Goal: Task Accomplishment & Management: Manage account settings

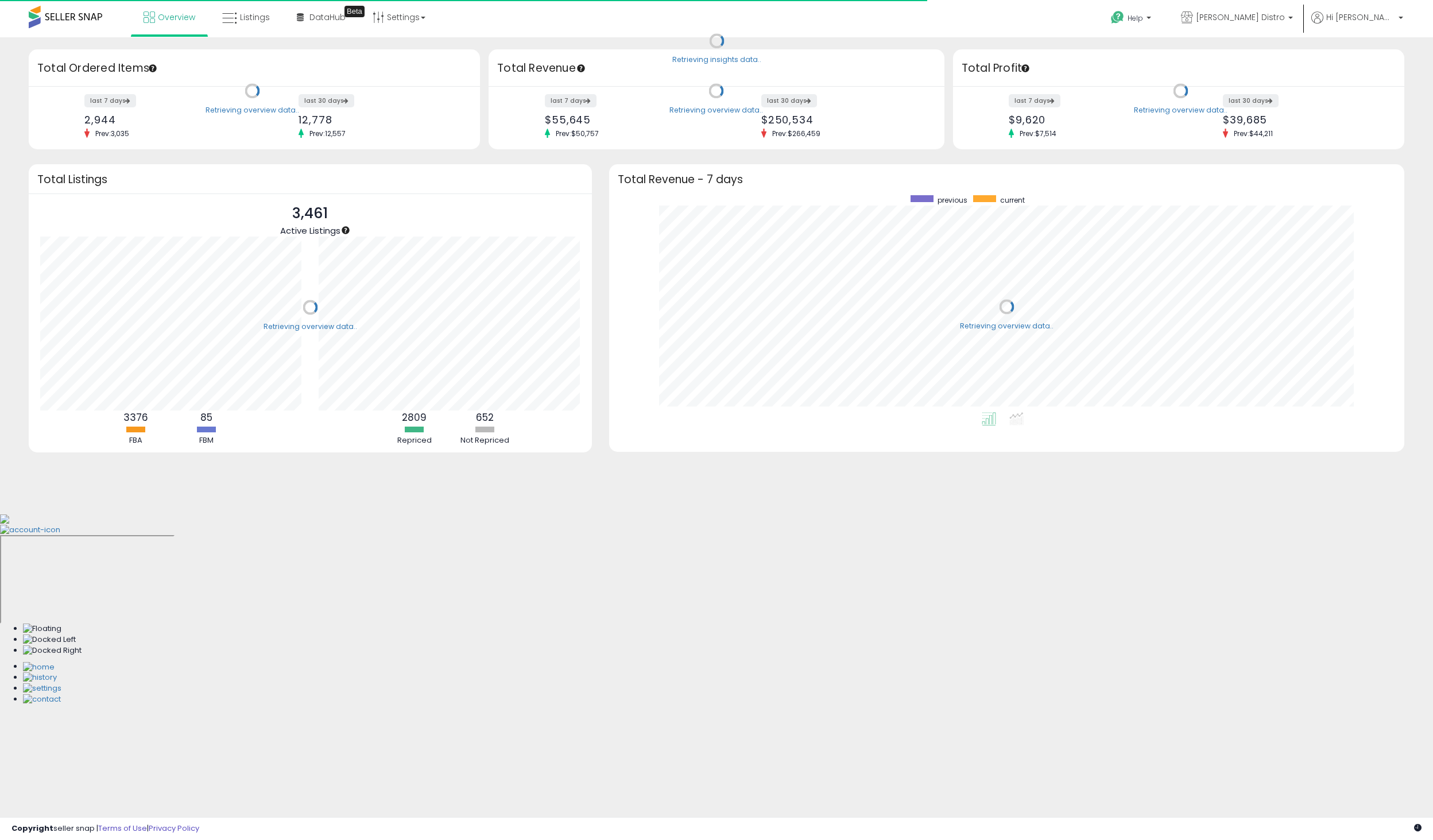
scroll to position [217, 772]
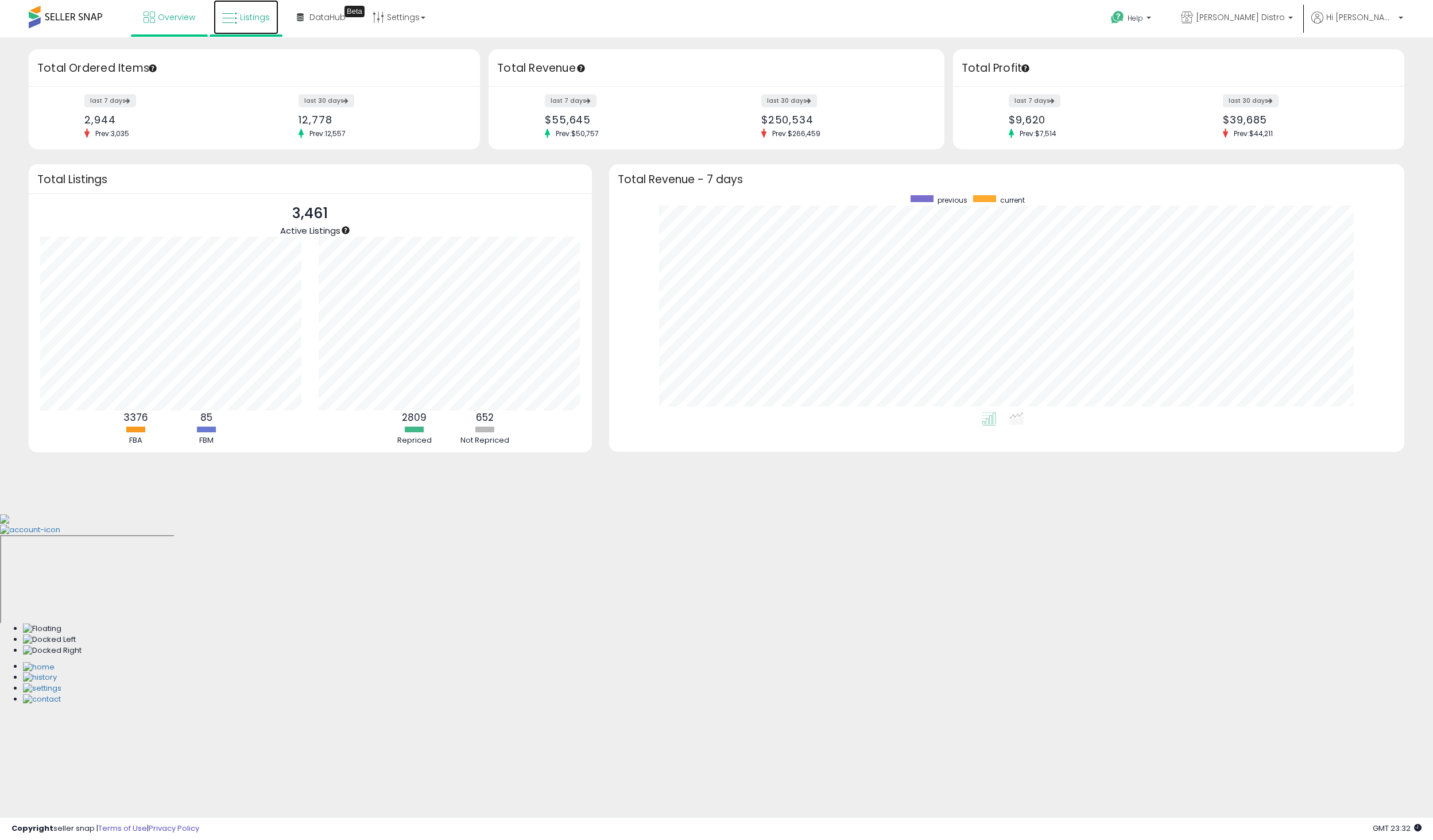
click at [253, 14] on span "Listings" at bounding box center [255, 17] width 30 height 11
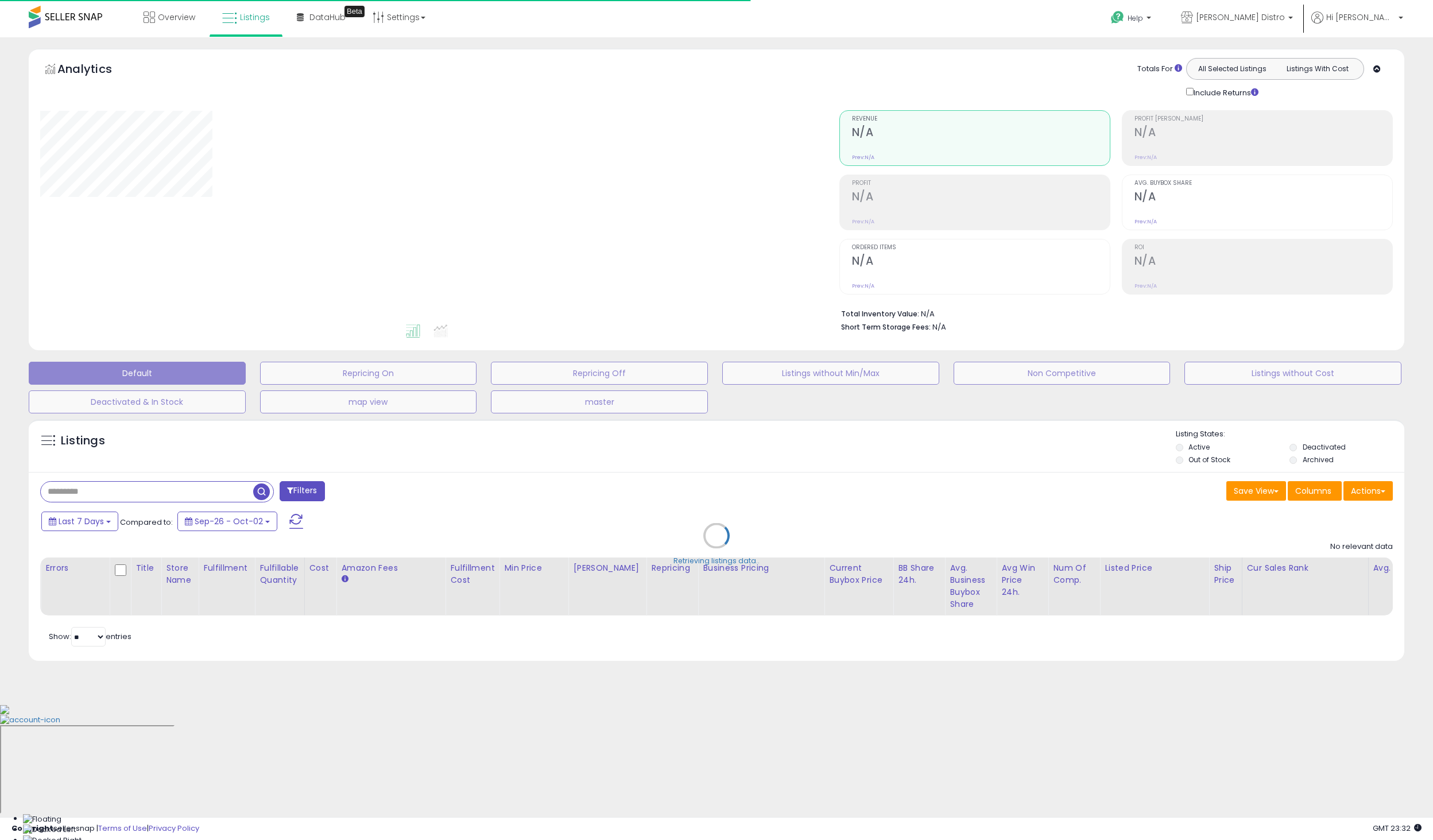
type input "*****"
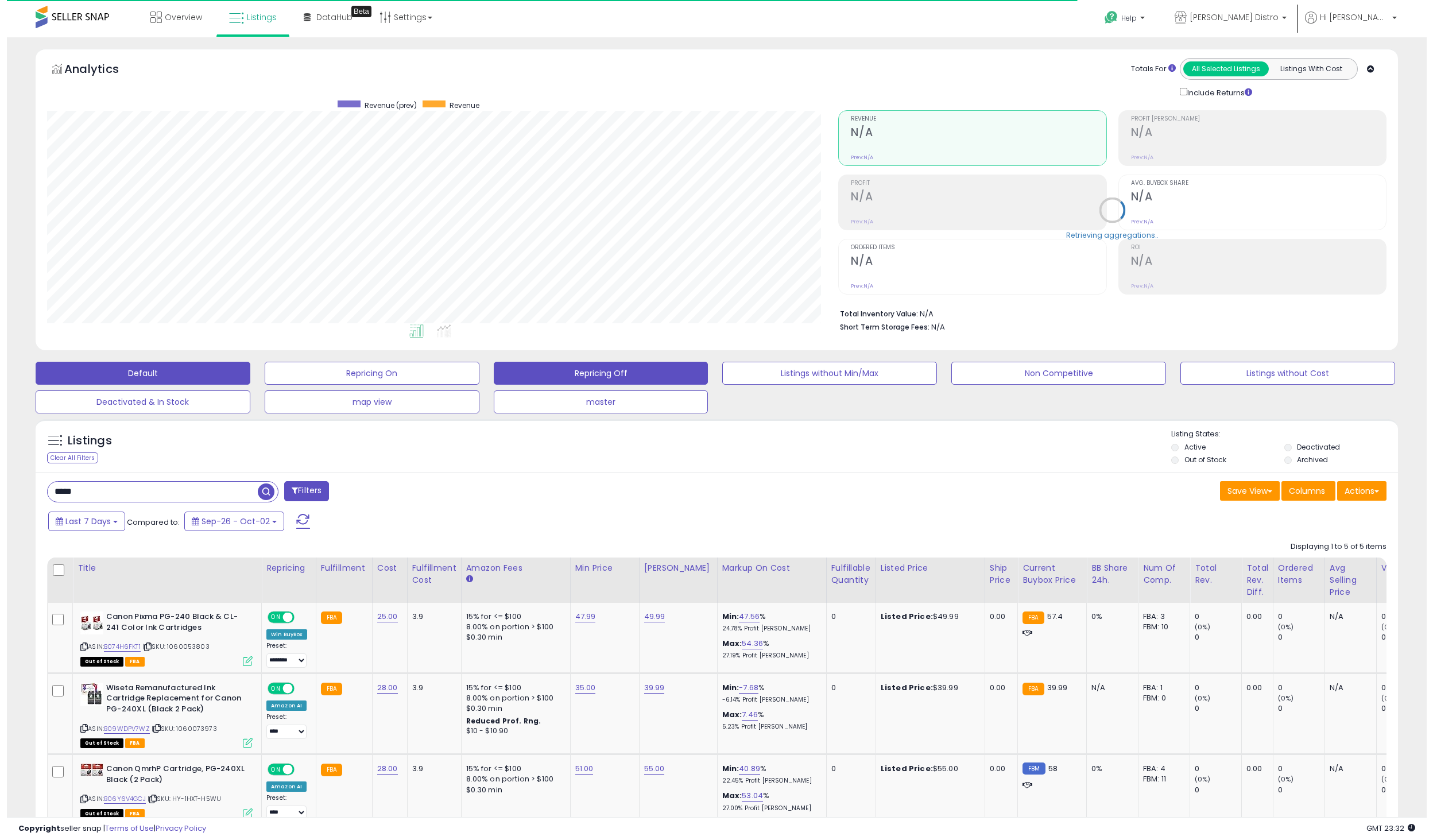
scroll to position [235, 792]
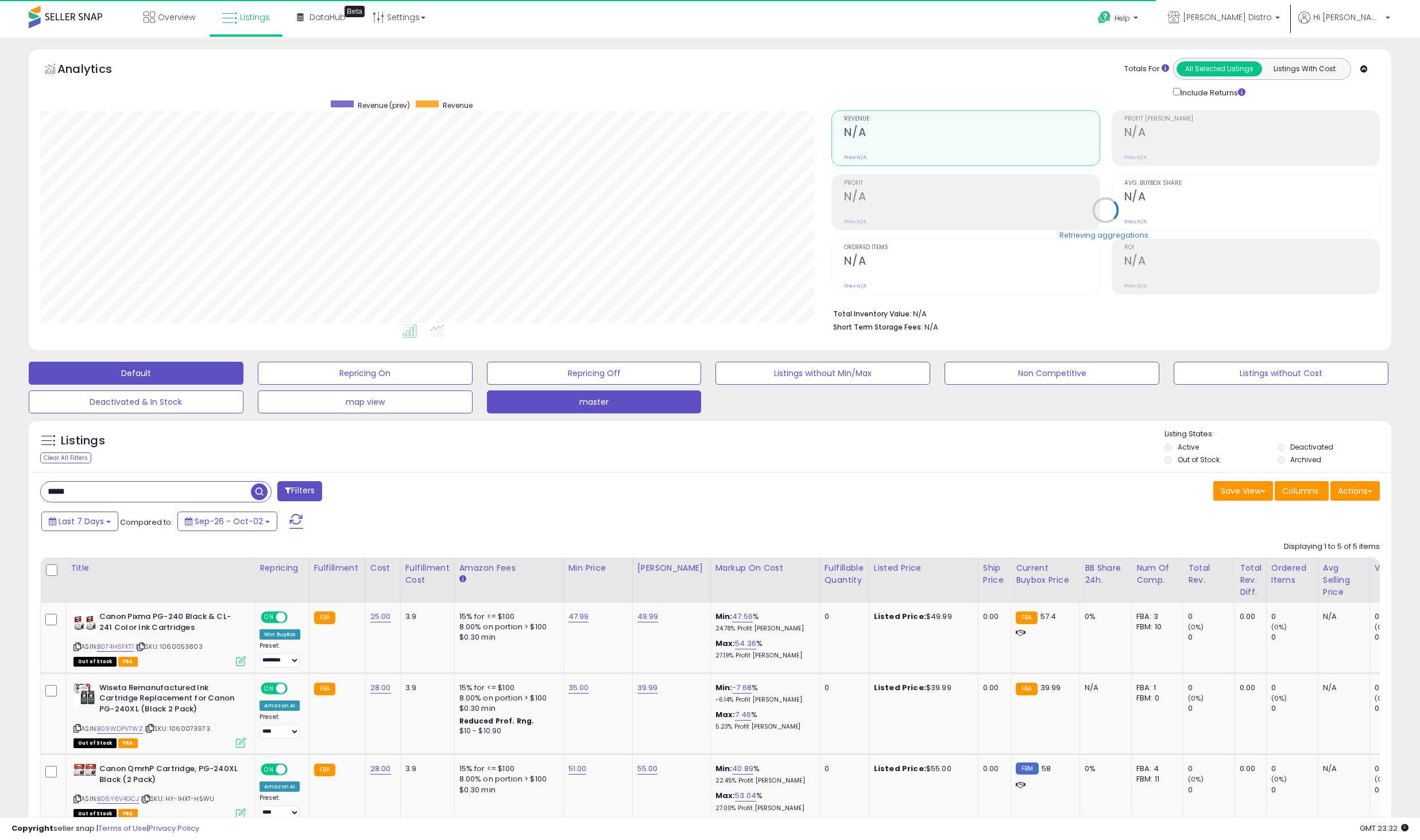
click at [629, 406] on button "master" at bounding box center [594, 402] width 215 height 23
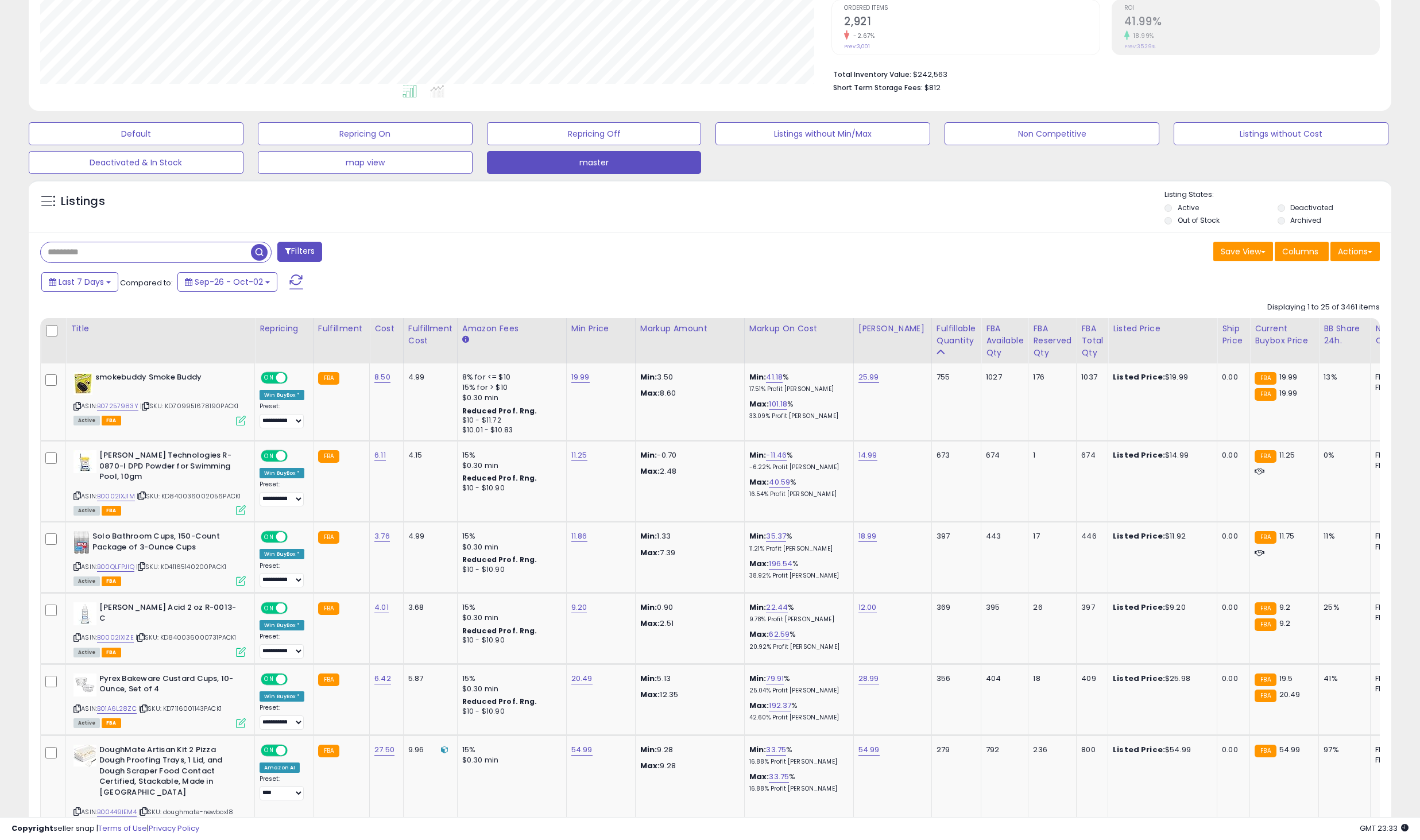
scroll to position [236, 0]
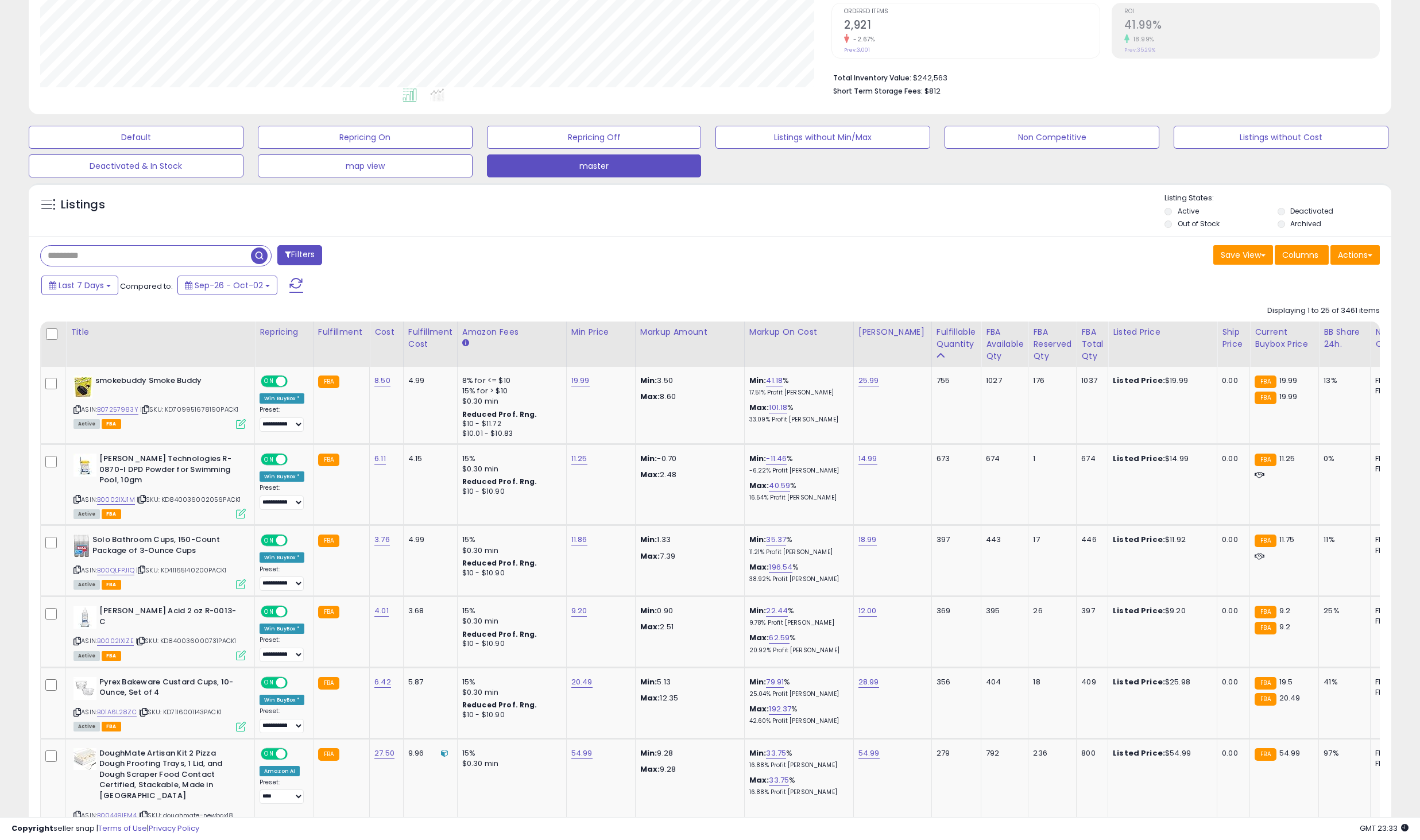
click at [190, 252] on input "text" at bounding box center [146, 255] width 211 height 20
type input "*"
type input "********"
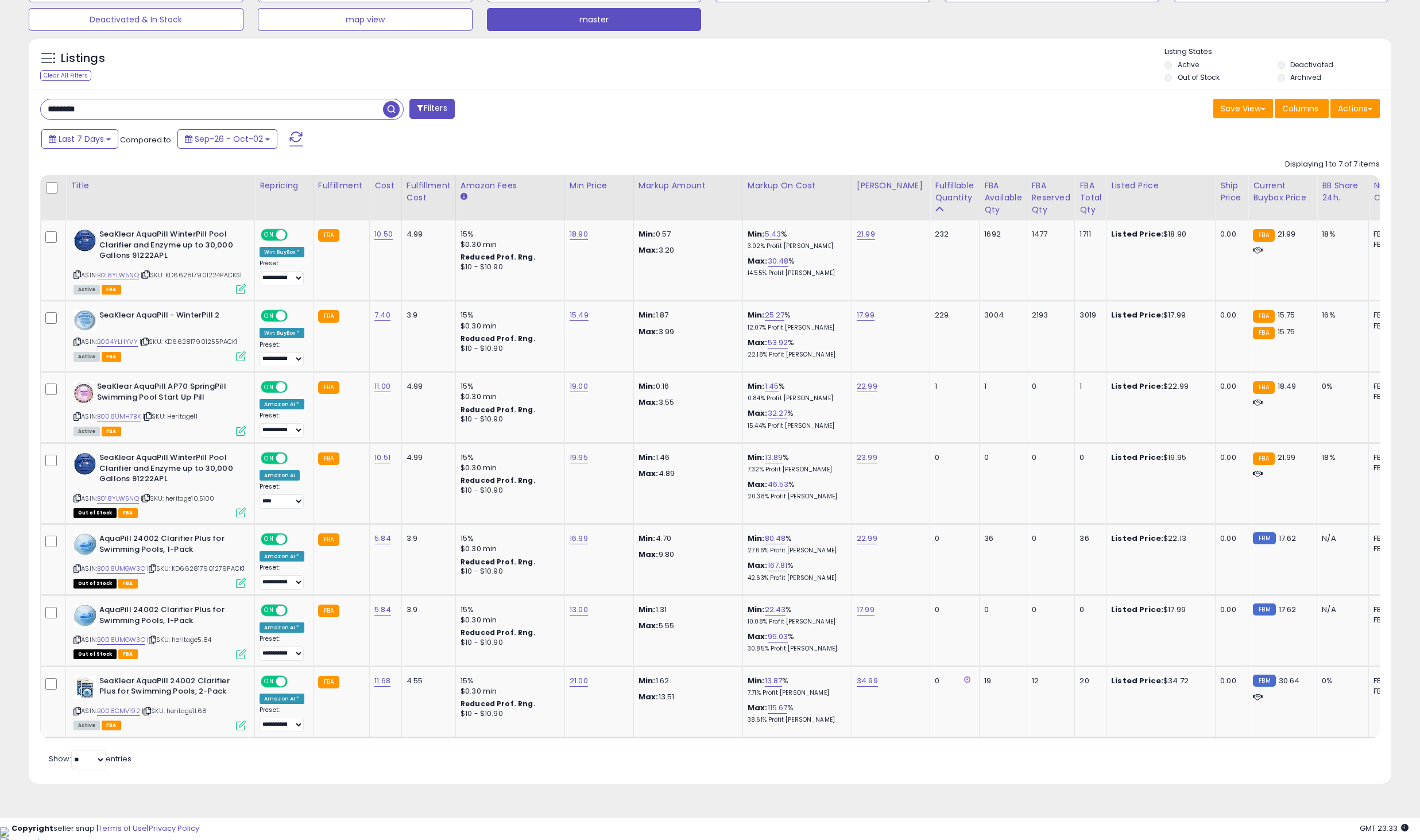
scroll to position [380, 0]
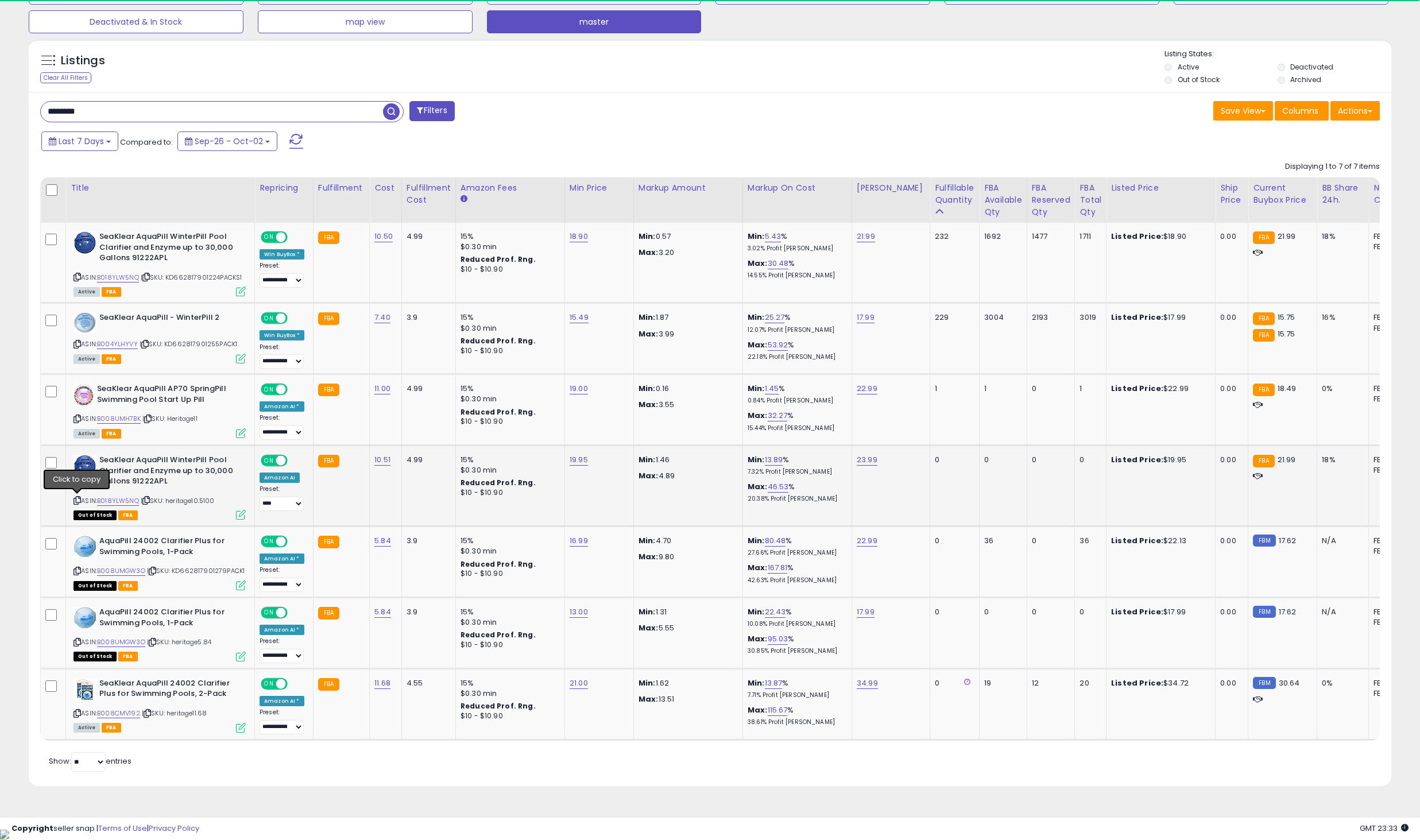
click at [75, 500] on icon at bounding box center [77, 500] width 8 height 6
drag, startPoint x: 129, startPoint y: 113, endPoint x: 0, endPoint y: 118, distance: 129.1
click at [0, 118] on div "**********" at bounding box center [710, 243] width 1420 height 1171
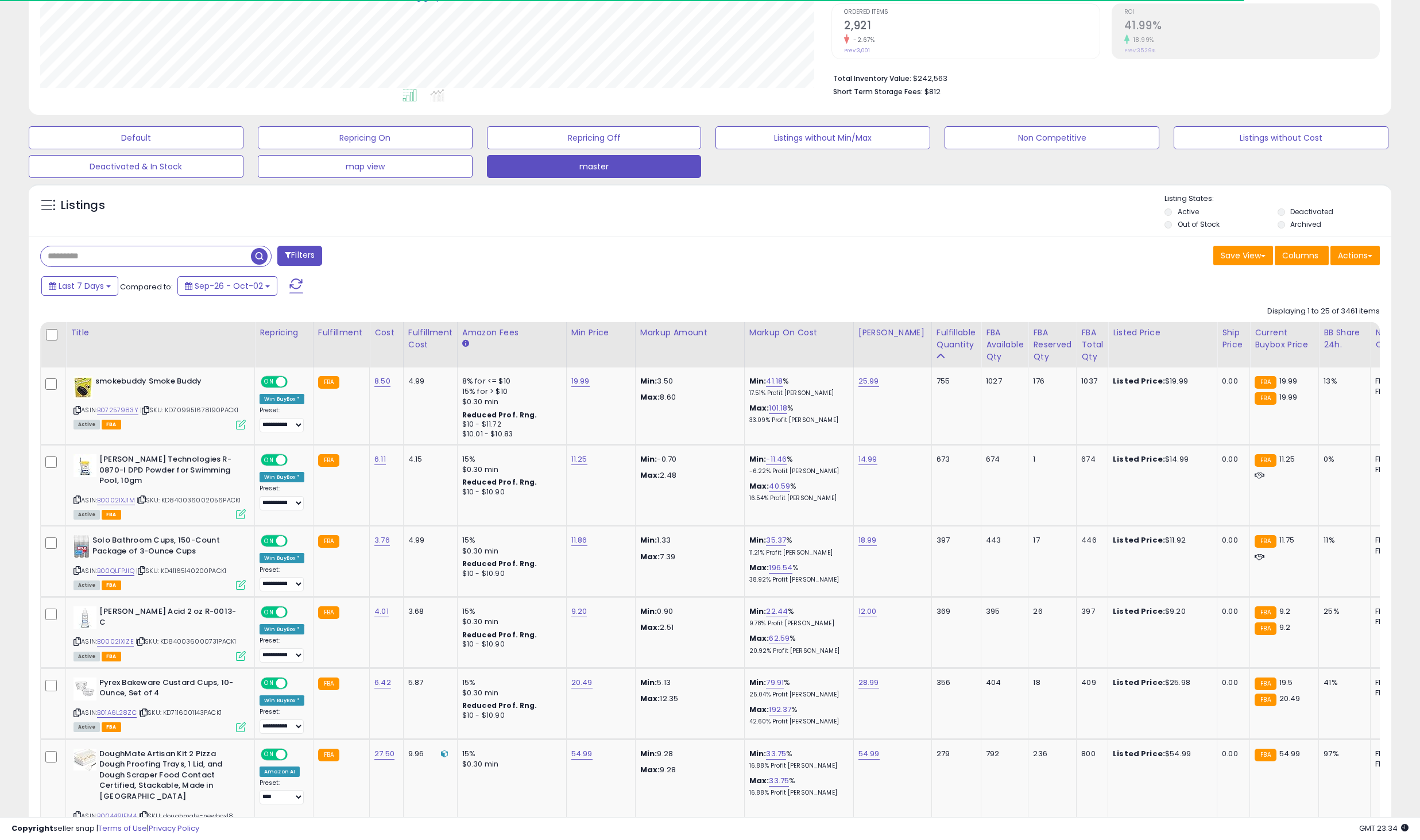
scroll to position [236, 0]
click at [1051, 336] on div "FBA Reserved Qty" at bounding box center [1052, 344] width 39 height 36
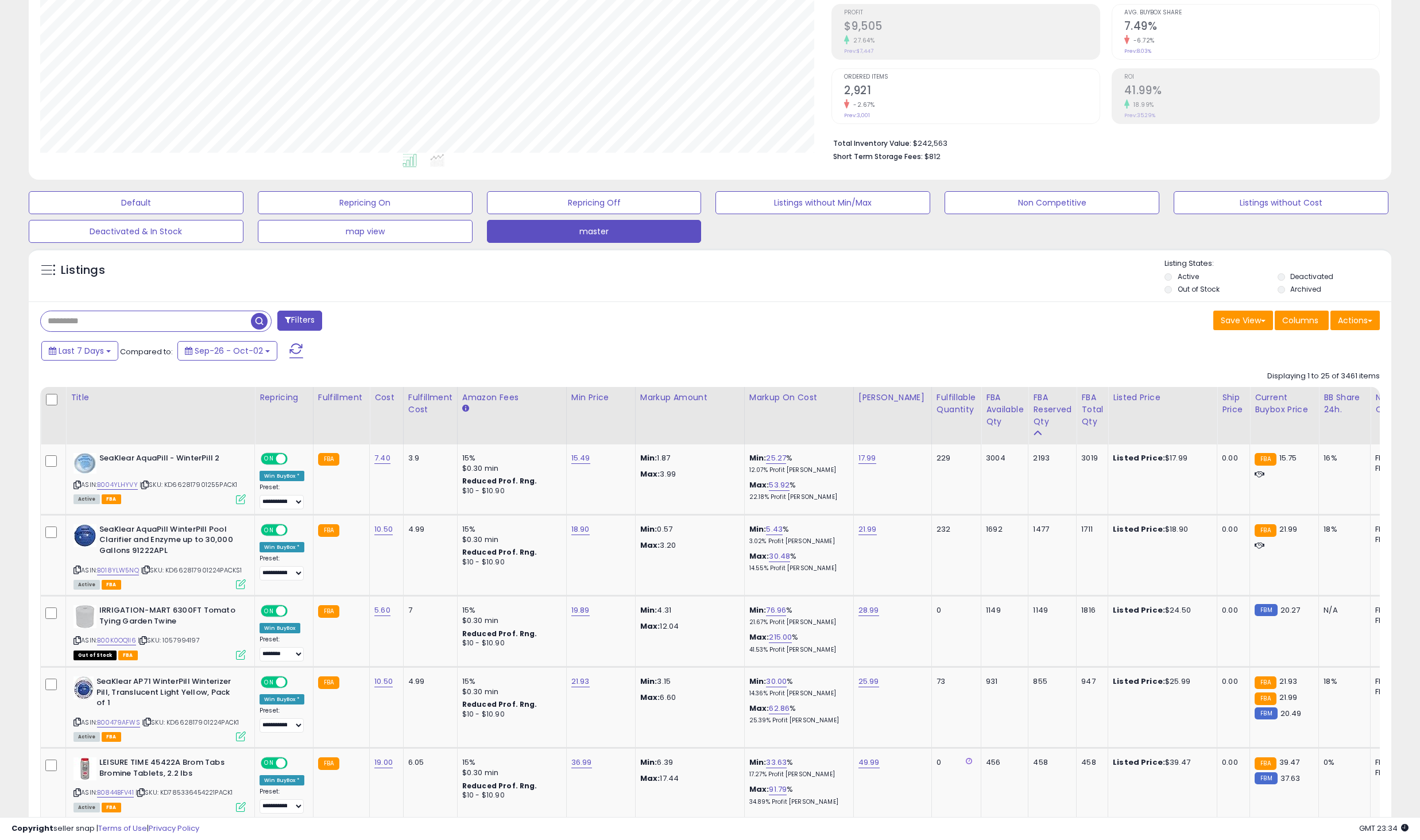
scroll to position [174, 0]
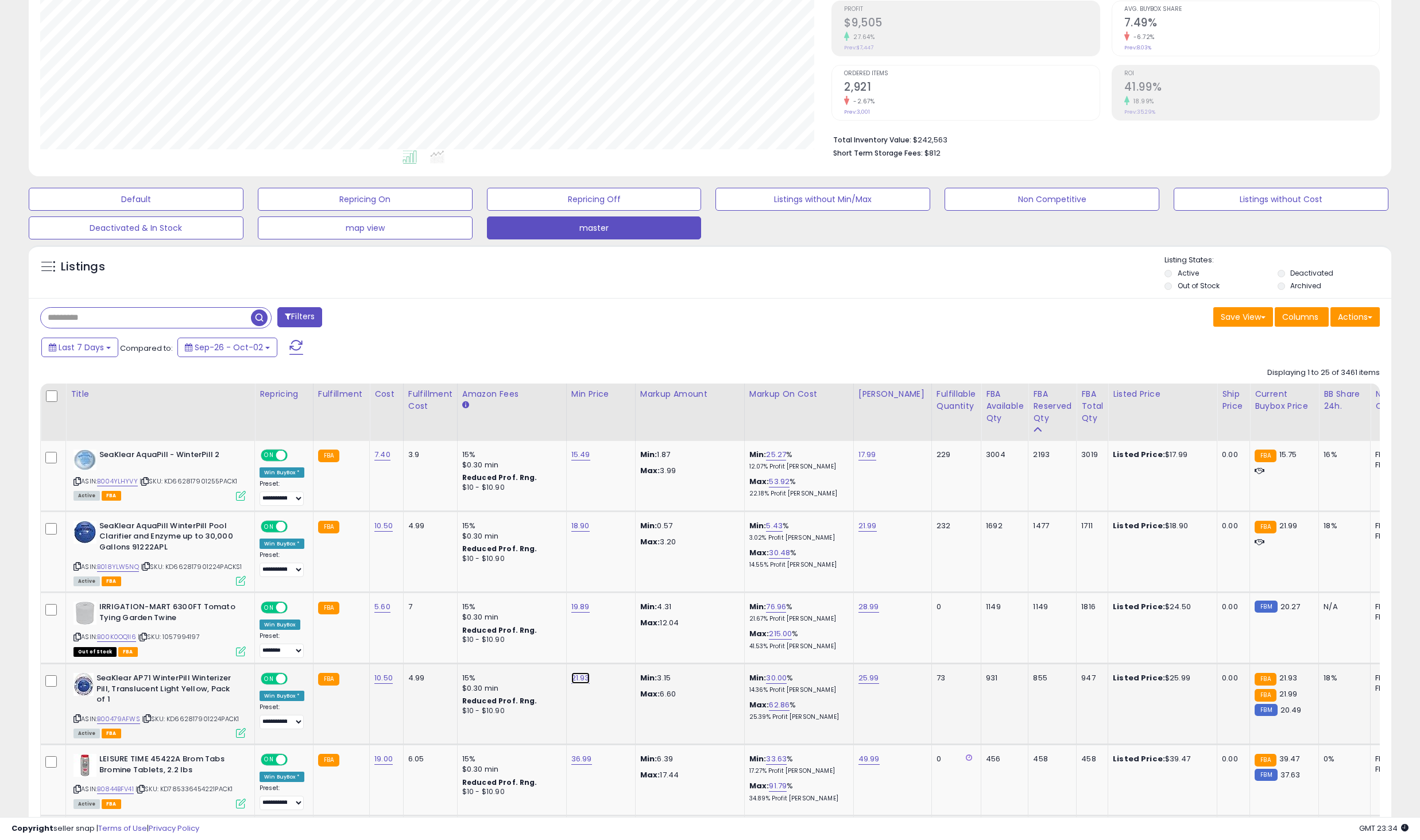
click at [578, 675] on link "21.93" at bounding box center [580, 677] width 18 height 11
type input "*****"
click button "submit" at bounding box center [610, 649] width 19 height 18
click at [127, 566] on link "B018YLW5NQ" at bounding box center [118, 566] width 42 height 10
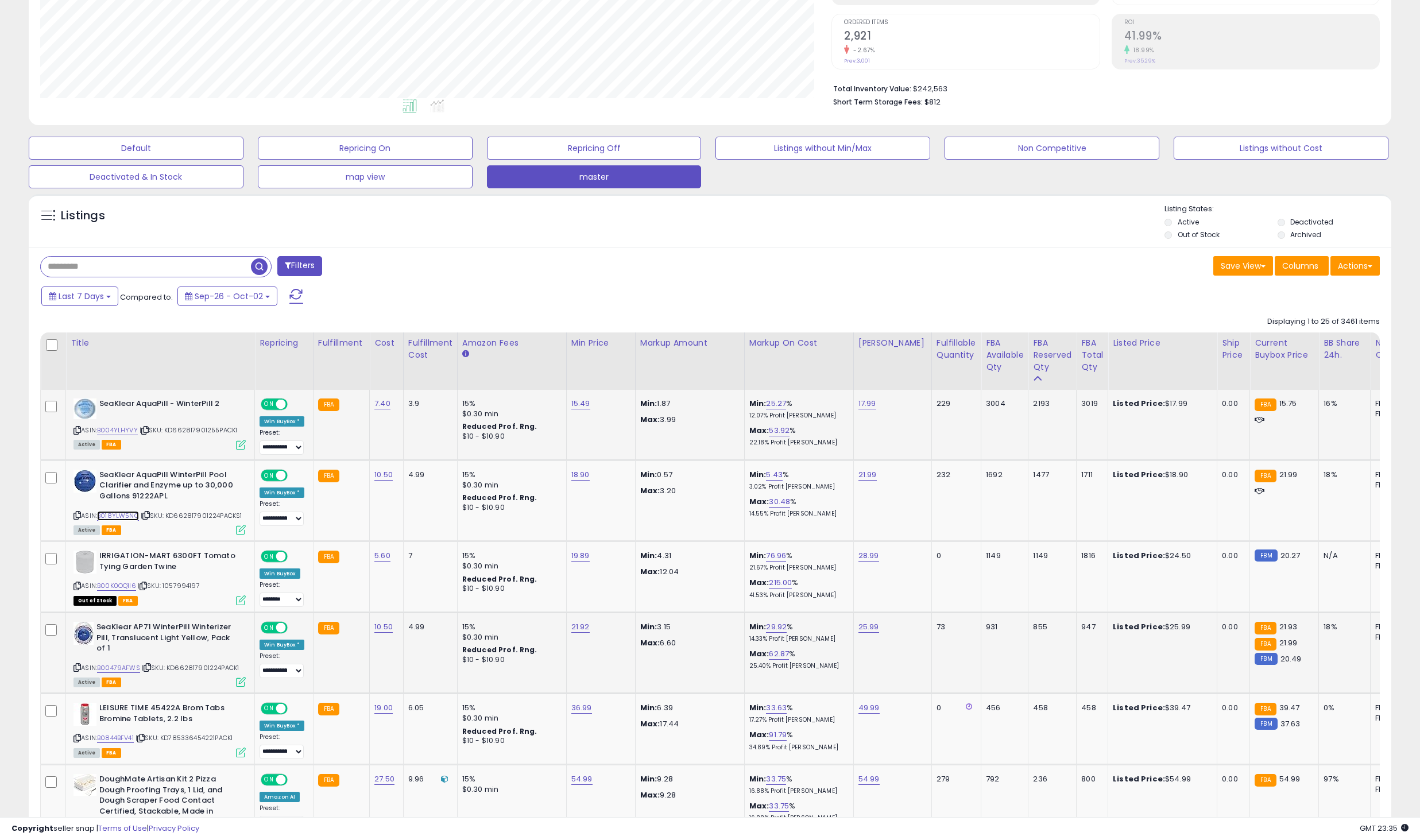
scroll to position [225, 0]
click at [860, 472] on link "21.99" at bounding box center [867, 473] width 18 height 11
drag, startPoint x: 838, startPoint y: 453, endPoint x: 673, endPoint y: 440, distance: 165.5
click at [930, 441] on button "button" at bounding box center [921, 445] width 19 height 18
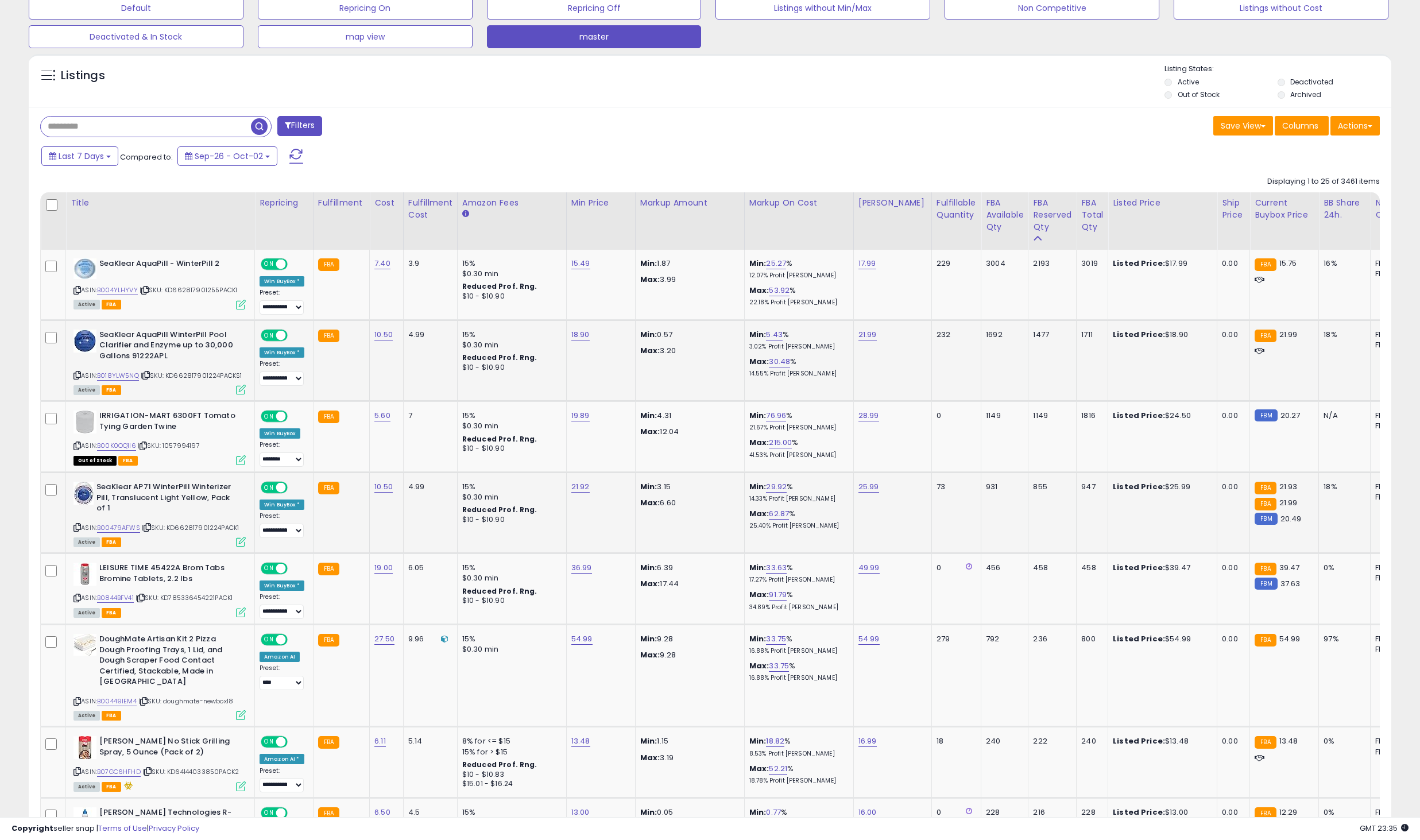
scroll to position [367, 0]
click at [584, 260] on link "15.49" at bounding box center [581, 262] width 19 height 11
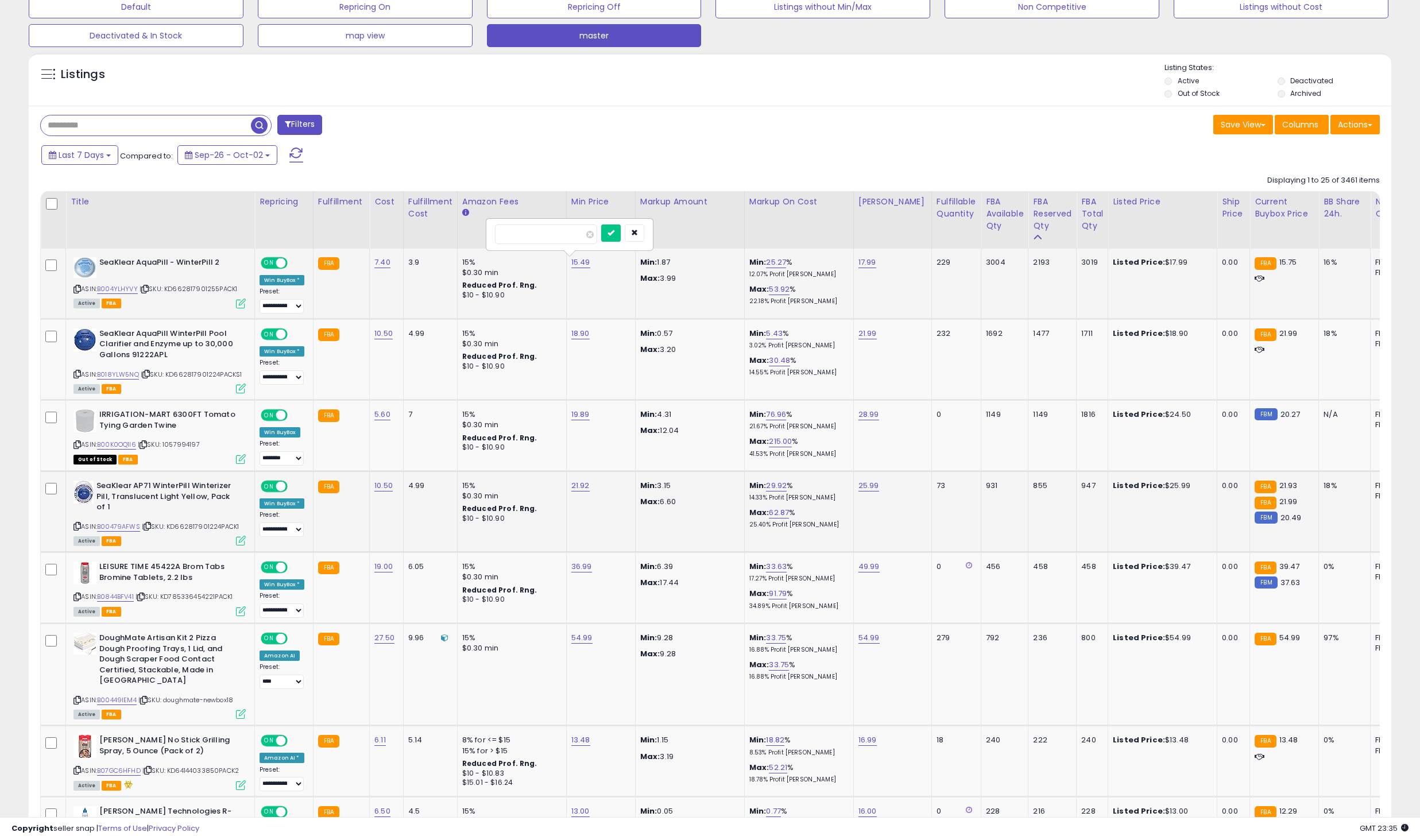
type input "*****"
click button "submit" at bounding box center [610, 233] width 19 height 18
click at [863, 295] on td "17.99" at bounding box center [892, 283] width 78 height 70
click at [125, 288] on link "B004YLHYVY" at bounding box center [118, 288] width 40 height 10
